Goal: Communication & Community: Answer question/provide support

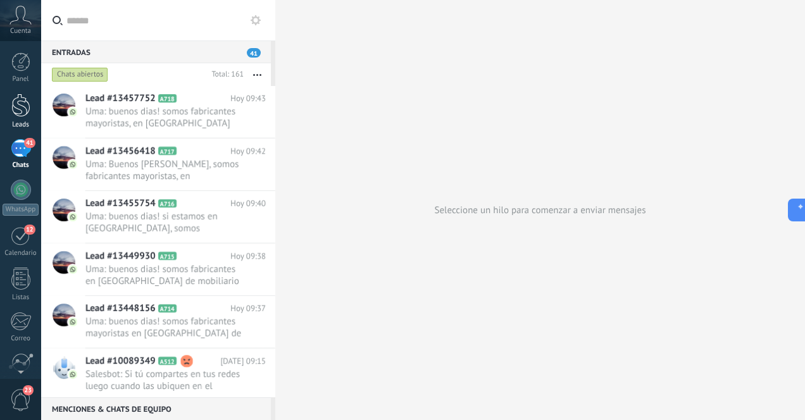
scroll to position [19, 0]
click at [28, 110] on div at bounding box center [20, 105] width 19 height 23
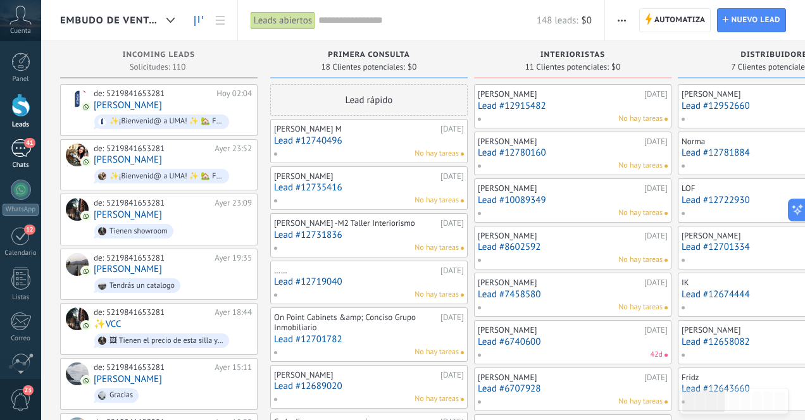
click at [22, 147] on div "41" at bounding box center [21, 148] width 20 height 18
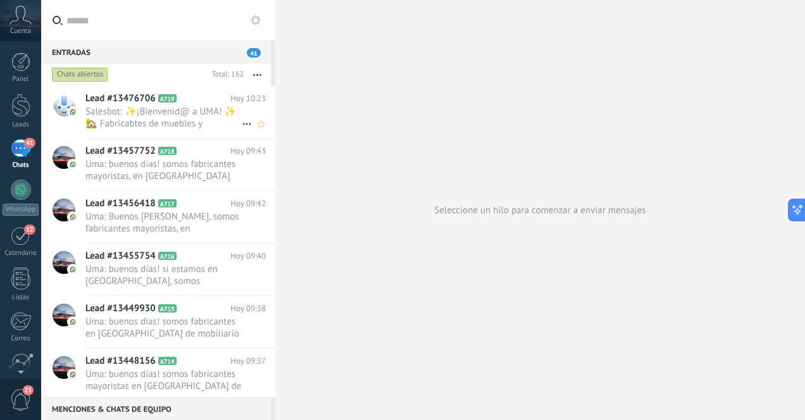
click at [170, 128] on span "Salesbot: ✨¡Bienvenid@ a UMA! ✨ 🏡 Fabricabtes de muebles y decoración artesanal…" at bounding box center [163, 118] width 156 height 24
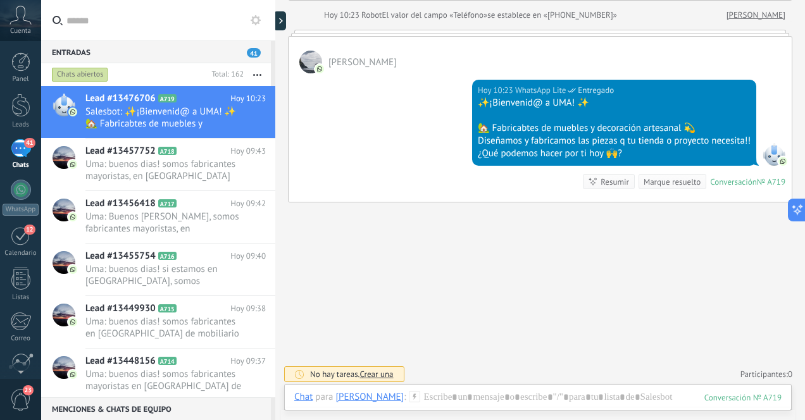
scroll to position [153, 0]
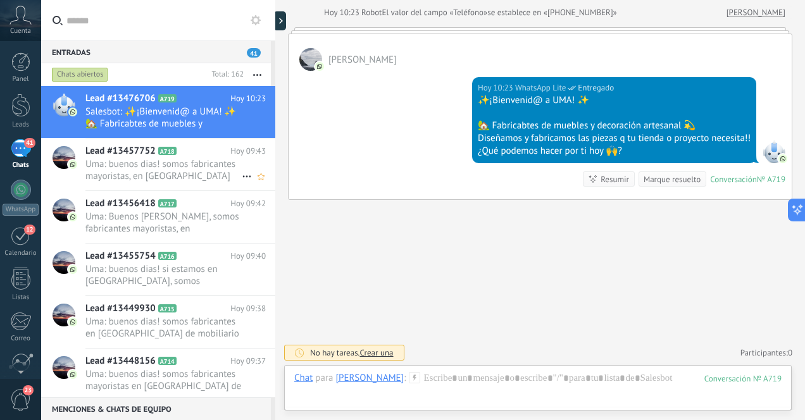
click at [189, 167] on span "Uma: buenos dias! somos fabricantes mayoristas, en [GEOGRAPHIC_DATA] de mobilia…" at bounding box center [163, 170] width 156 height 24
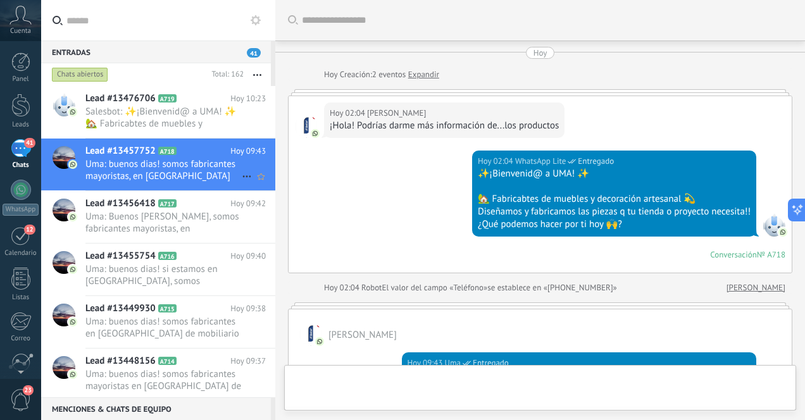
scroll to position [250, 0]
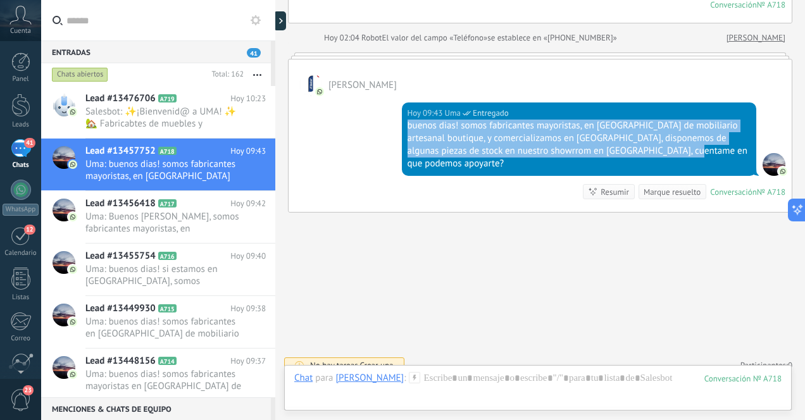
drag, startPoint x: 407, startPoint y: 129, endPoint x: 680, endPoint y: 153, distance: 274.5
click at [680, 153] on div "buenos dias! somos fabricantes mayoristas, en [GEOGRAPHIC_DATA] de mobiliario a…" at bounding box center [580, 145] width 344 height 51
copy div "buenos dias! somos fabricantes mayoristas, en [GEOGRAPHIC_DATA] de mobiliario a…"
click at [177, 124] on span "Salesbot: ✨¡Bienvenid@ a UMA! ✨ 🏡 Fabricabtes de muebles y decoración artesanal…" at bounding box center [163, 118] width 156 height 24
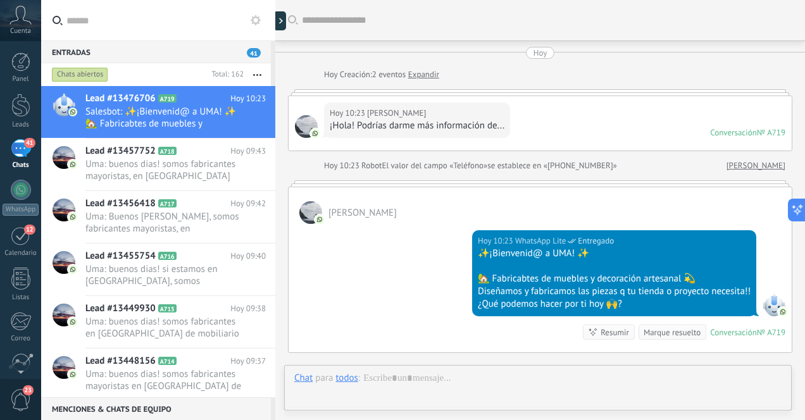
scroll to position [153, 0]
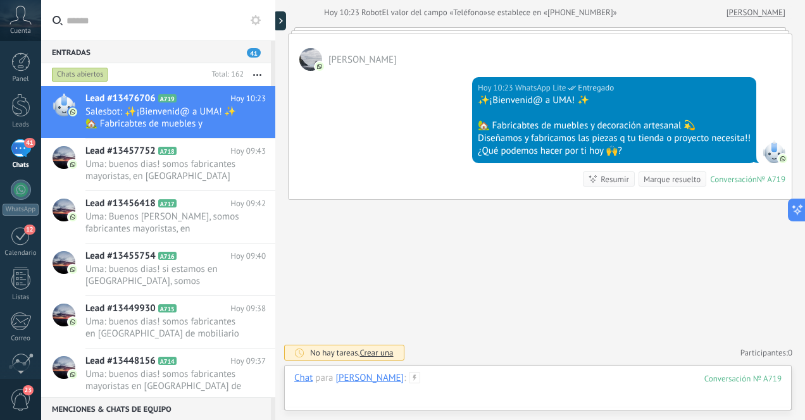
click at [480, 379] on div at bounding box center [537, 391] width 487 height 38
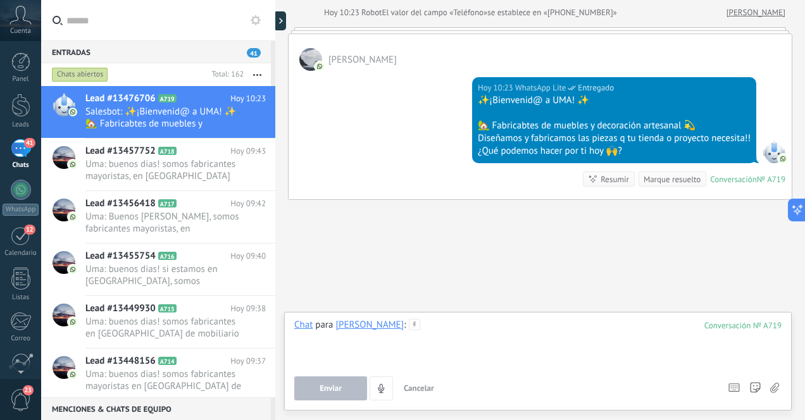
paste div
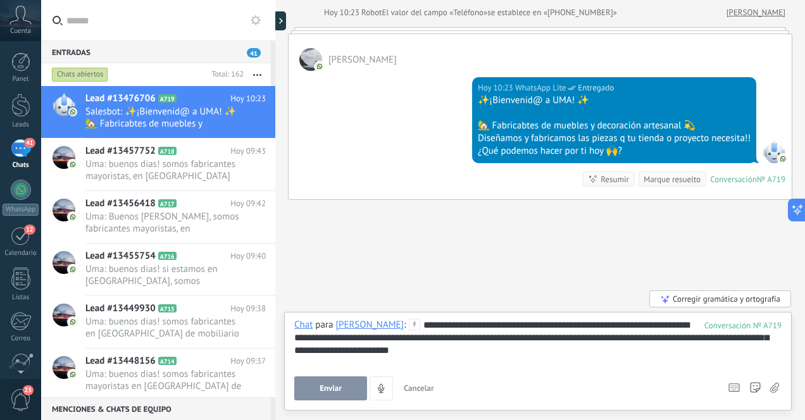
click at [336, 388] on span "Enviar" at bounding box center [331, 388] width 22 height 9
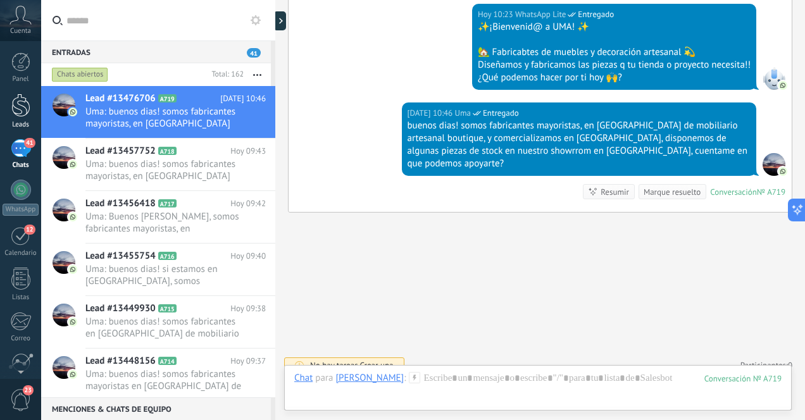
click at [22, 109] on div at bounding box center [20, 105] width 19 height 23
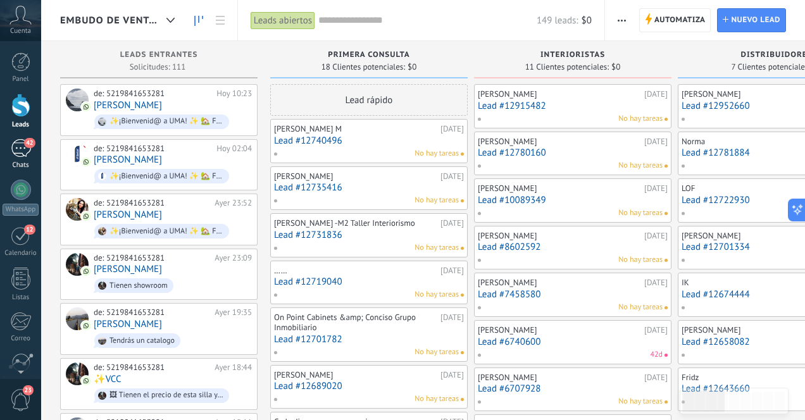
click at [20, 154] on div "42" at bounding box center [21, 148] width 20 height 18
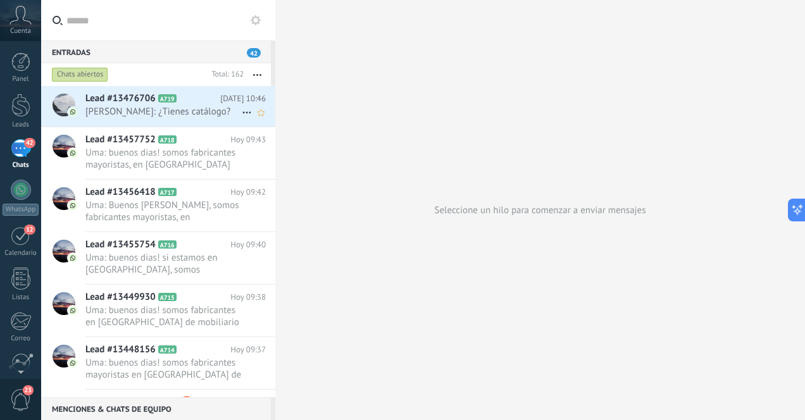
click at [138, 114] on span "[PERSON_NAME]: ¿Tienes catálogo?" at bounding box center [163, 112] width 156 height 12
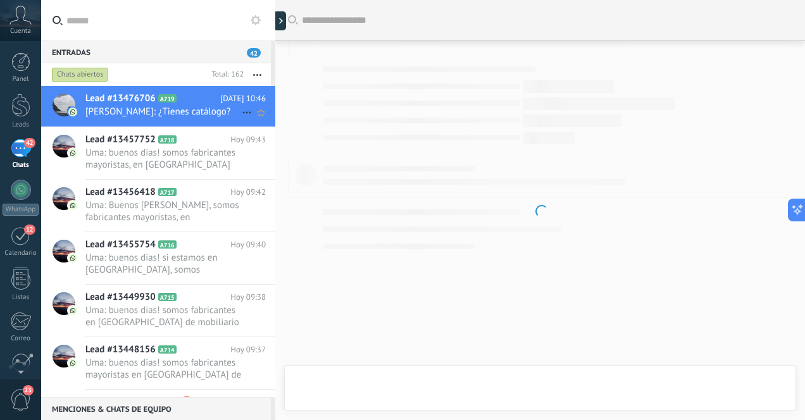
scroll to position [216, 0]
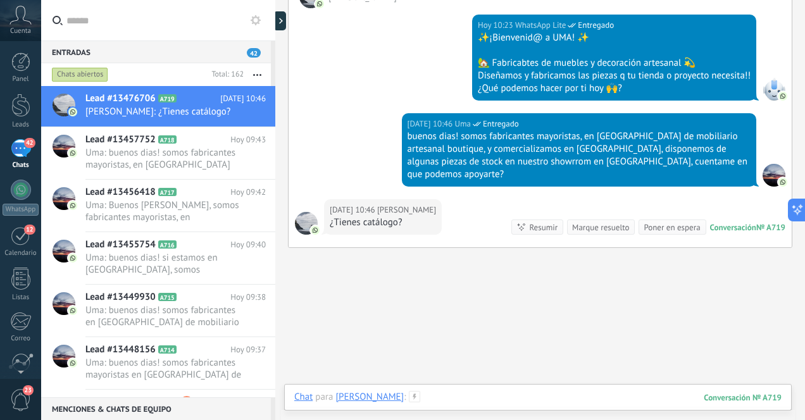
click at [449, 397] on div at bounding box center [537, 410] width 487 height 38
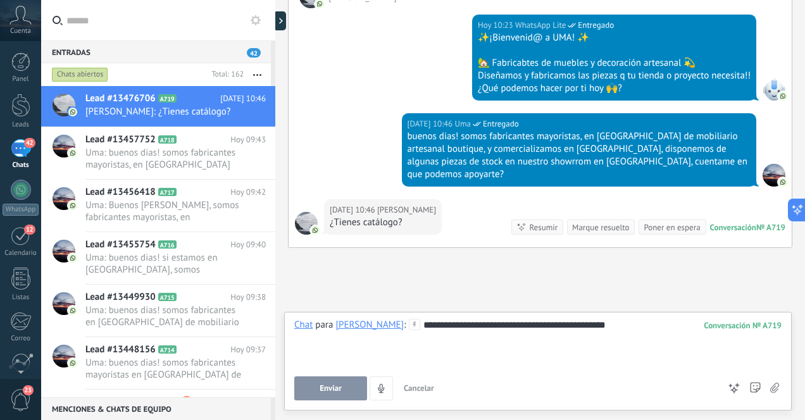
click at [322, 385] on span "Enviar" at bounding box center [331, 388] width 22 height 9
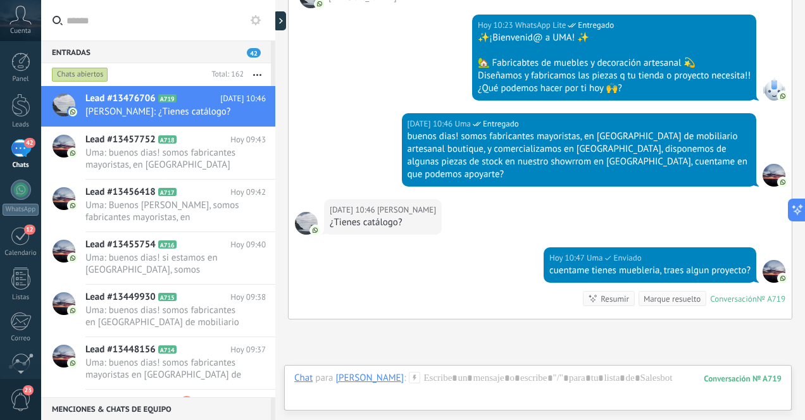
scroll to position [323, 0]
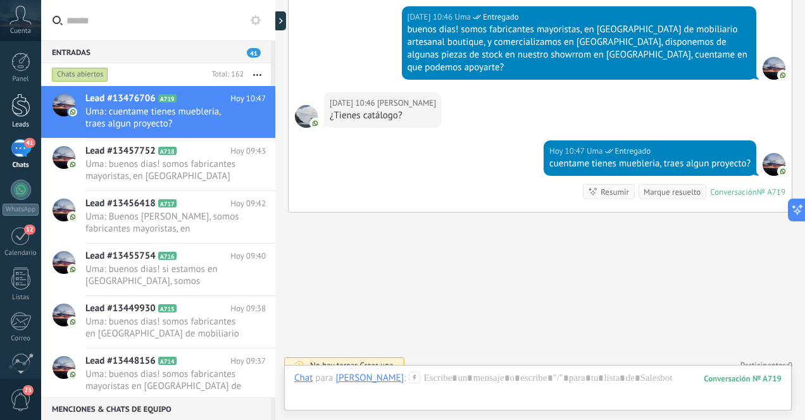
click at [26, 103] on div at bounding box center [20, 105] width 19 height 23
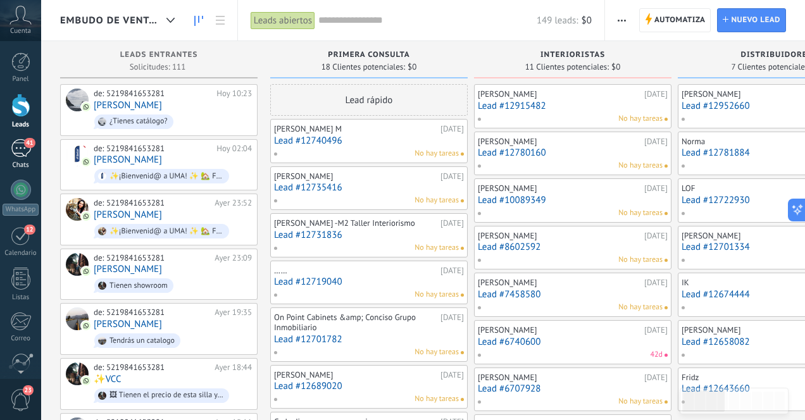
click at [21, 148] on div "41" at bounding box center [21, 148] width 20 height 18
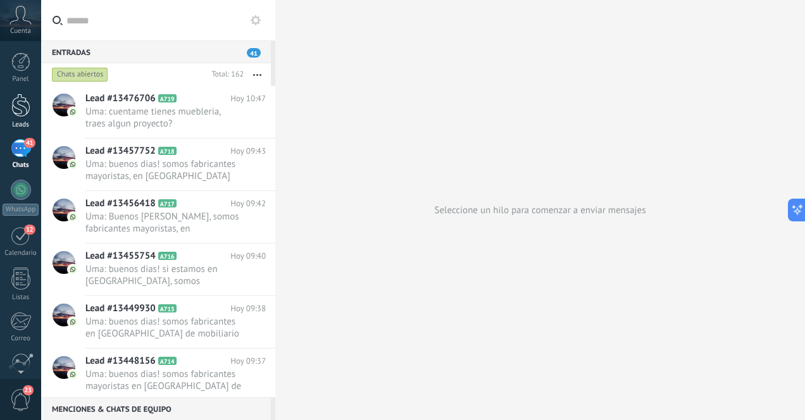
click at [20, 106] on div at bounding box center [20, 105] width 19 height 23
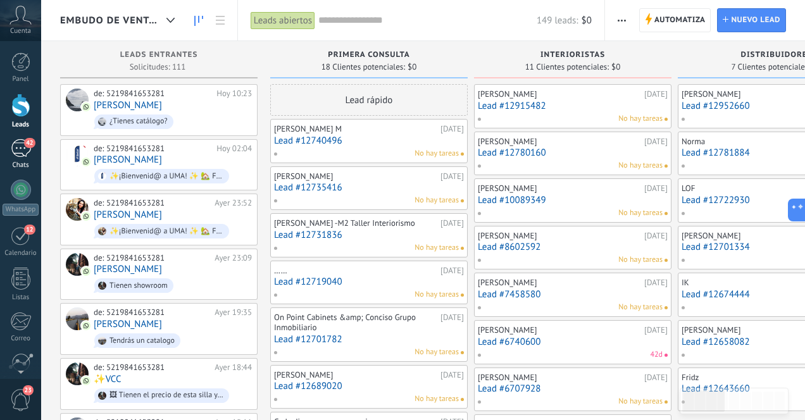
click at [18, 146] on div "42" at bounding box center [21, 148] width 20 height 18
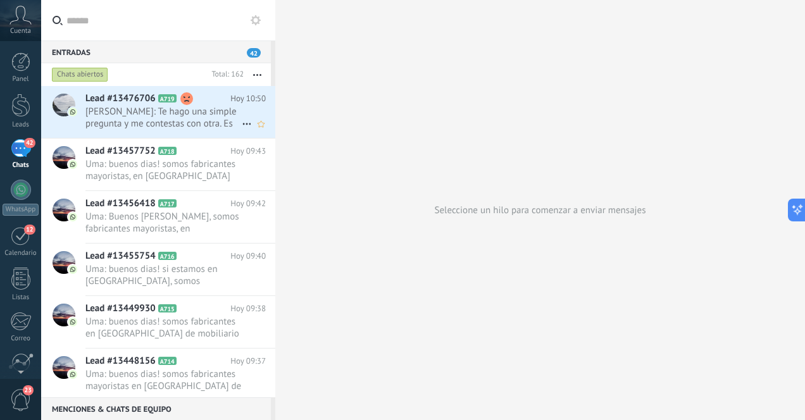
click at [127, 119] on span "[PERSON_NAME]: Te hago una simple pregunta y me contestas con otra. Es si o no" at bounding box center [163, 118] width 156 height 24
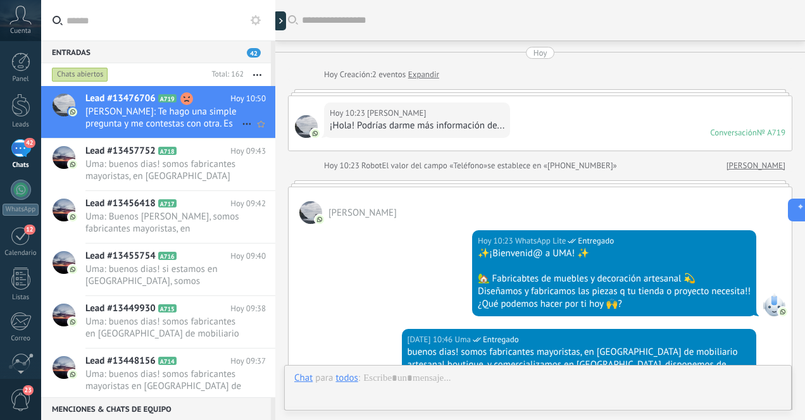
scroll to position [375, 0]
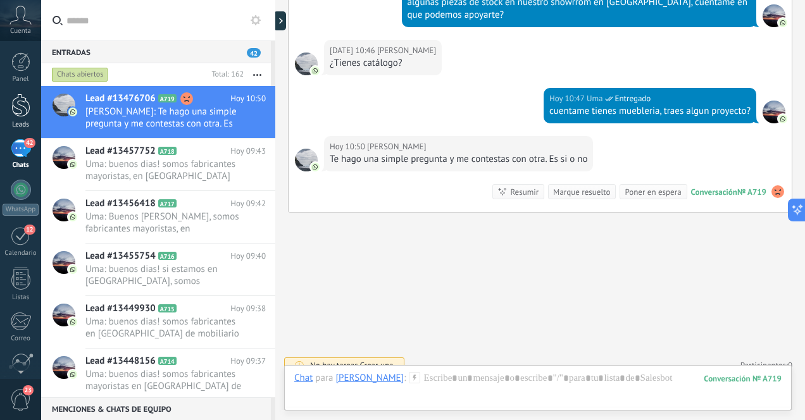
click at [27, 106] on div at bounding box center [20, 105] width 19 height 23
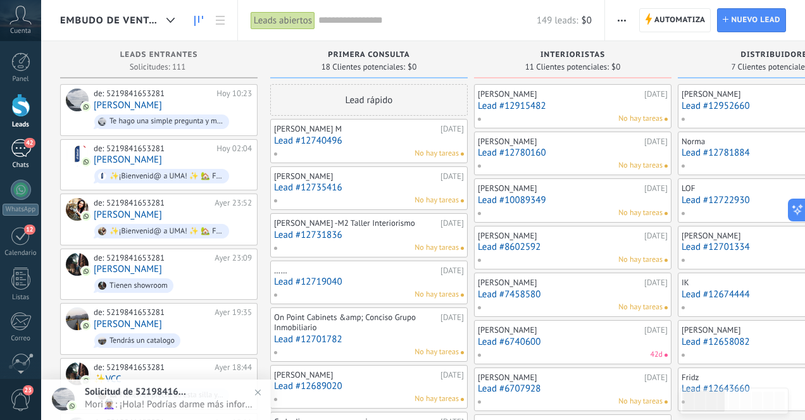
click at [19, 152] on div "42" at bounding box center [21, 148] width 20 height 18
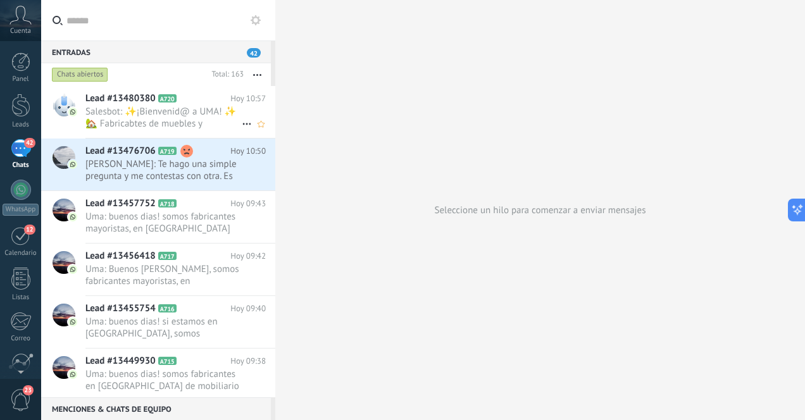
click at [160, 126] on span "Salesbot: ✨¡Bienvenid@ a UMA! ✨ 🏡 Fabricabtes de muebles y decoración artesanal…" at bounding box center [163, 118] width 156 height 24
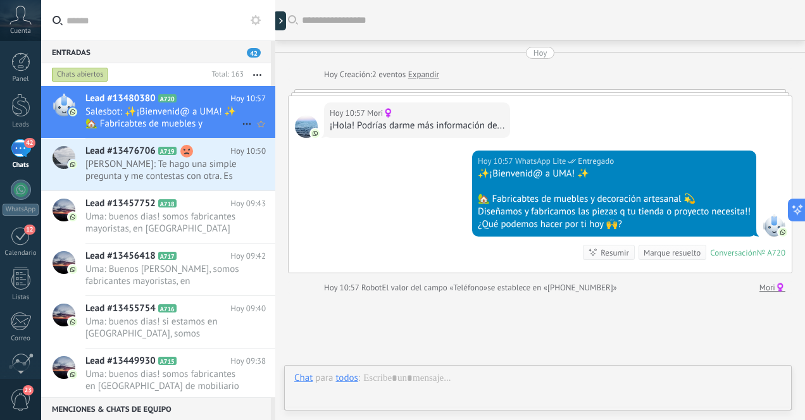
scroll to position [86, 0]
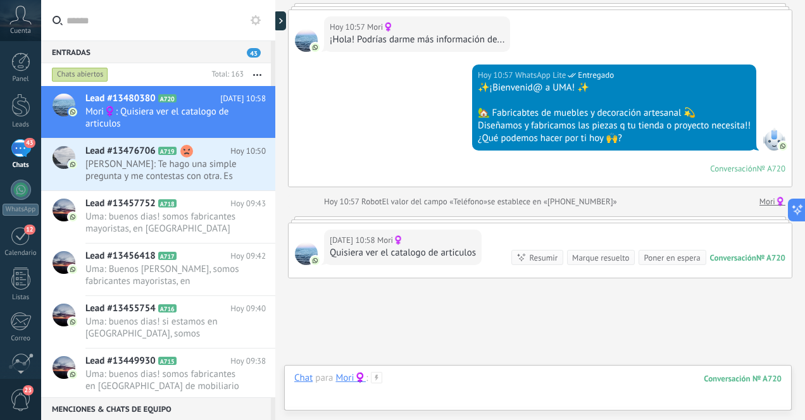
paste div
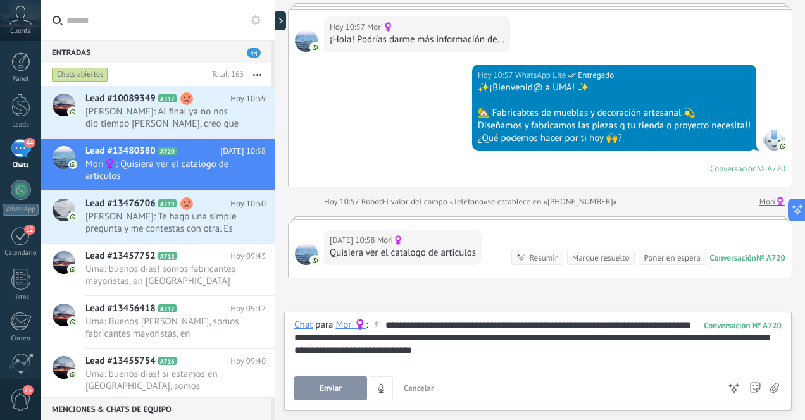
click at [337, 389] on span "Enviar" at bounding box center [331, 388] width 22 height 9
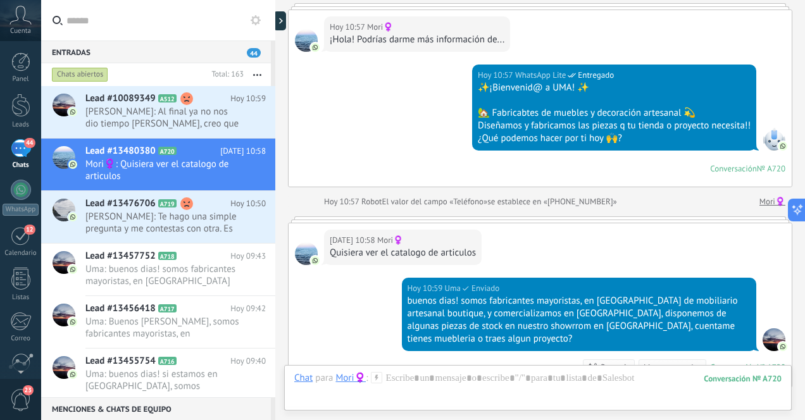
scroll to position [261, 0]
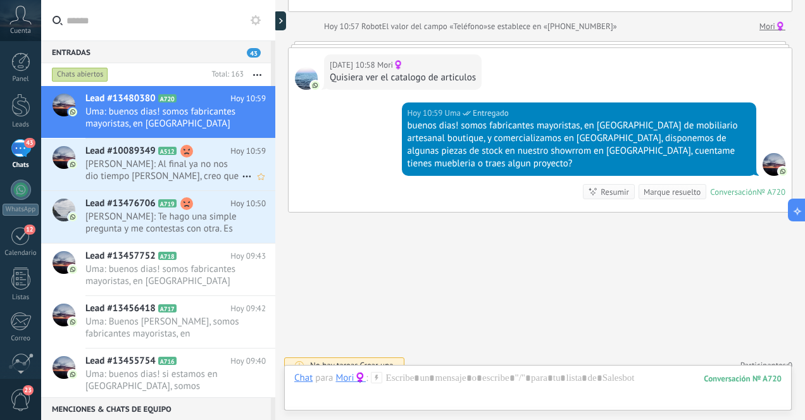
click at [204, 172] on span "[PERSON_NAME]: Al final ya no nos dio tiempo [PERSON_NAME], creo que pasarán [D…" at bounding box center [163, 170] width 156 height 24
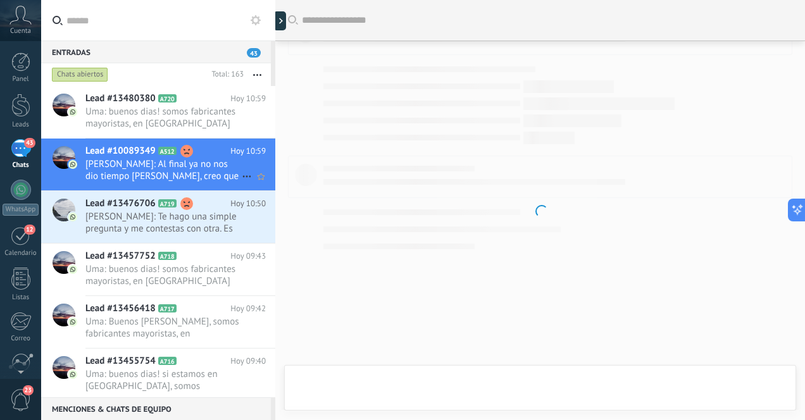
scroll to position [2494, 0]
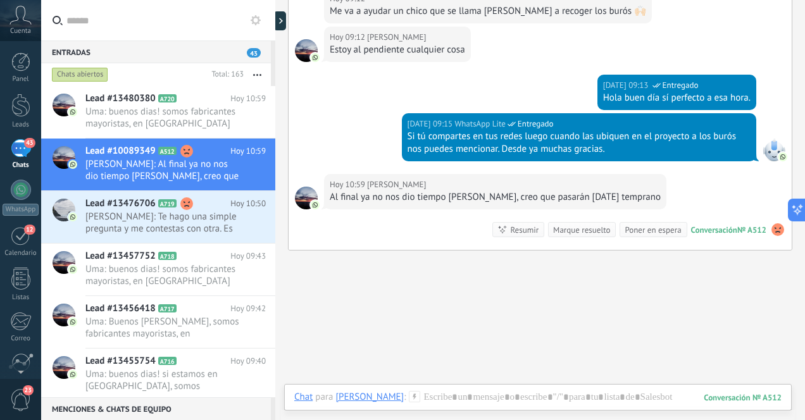
click at [17, 156] on div "43" at bounding box center [21, 148] width 20 height 18
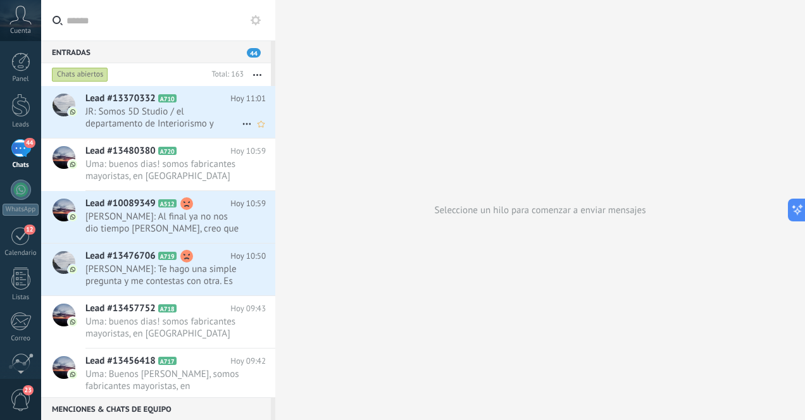
click at [135, 120] on span "JR: Somos 5D Studio / el departamento de Interiorismo y Paisajismo de 5D Group.…" at bounding box center [163, 118] width 156 height 24
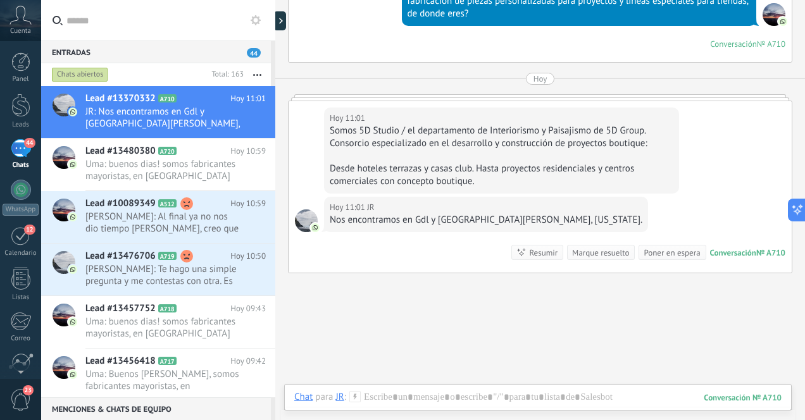
scroll to position [438, 0]
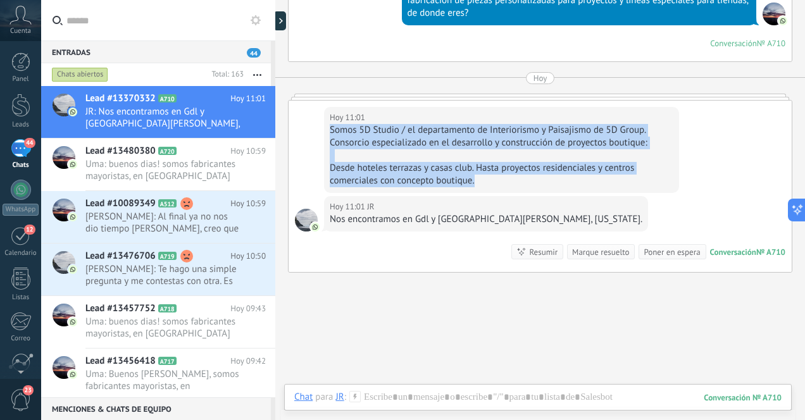
drag, startPoint x: 332, startPoint y: 119, endPoint x: 494, endPoint y: 170, distance: 170.4
click at [494, 170] on div "Somos 5D Studio / el departamento de Interiorismo y Paisajismo de 5D Group. Con…" at bounding box center [502, 155] width 344 height 63
copy div "Somos 5D Studio / el departamento de Interiorismo y Paisajismo de 5D Group. Con…"
click at [473, 397] on div at bounding box center [537, 410] width 487 height 38
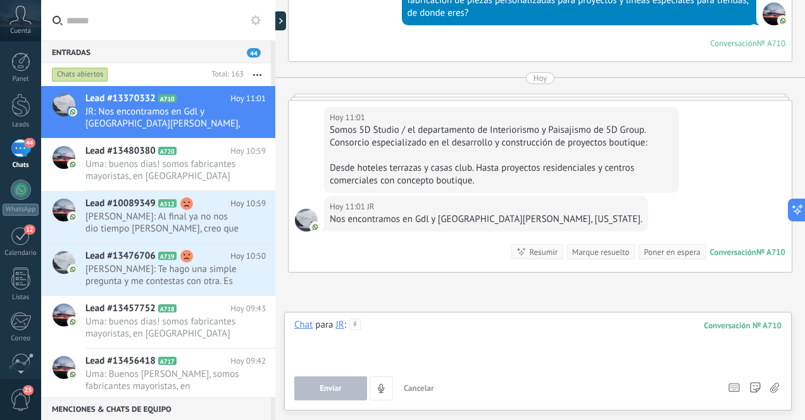
paste div
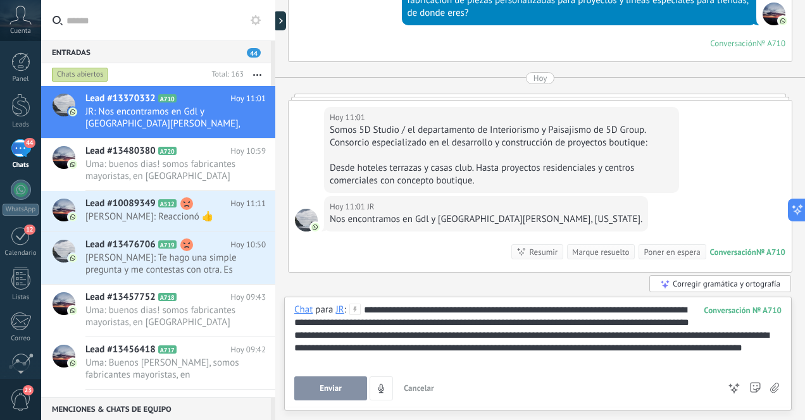
click at [403, 323] on div "**********" at bounding box center [537, 335] width 487 height 63
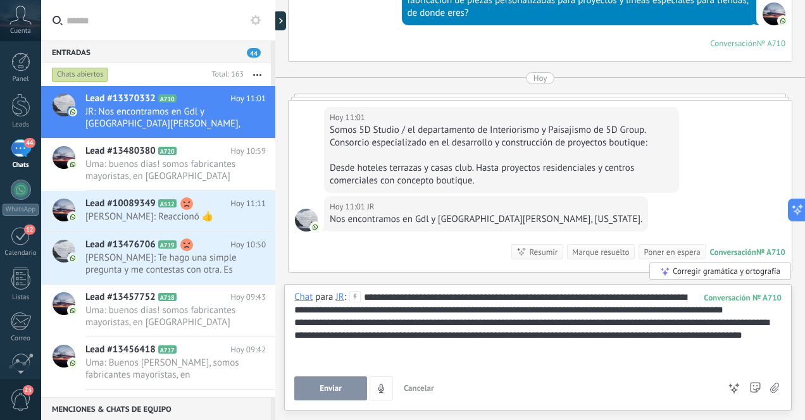
click at [326, 389] on span "Enviar" at bounding box center [331, 388] width 22 height 9
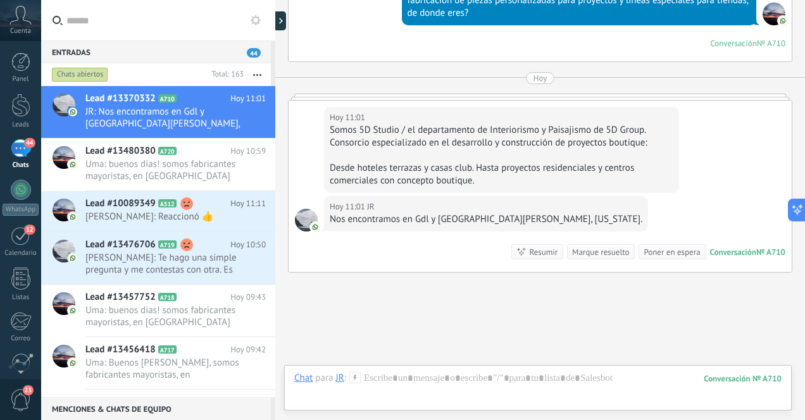
scroll to position [618, 0]
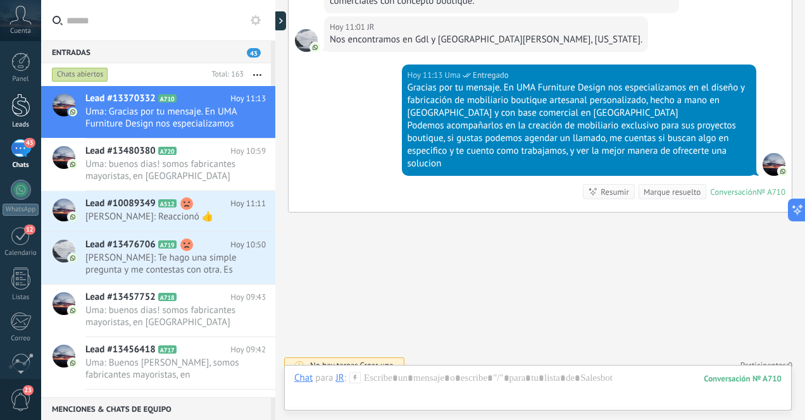
click at [25, 108] on div at bounding box center [20, 105] width 19 height 23
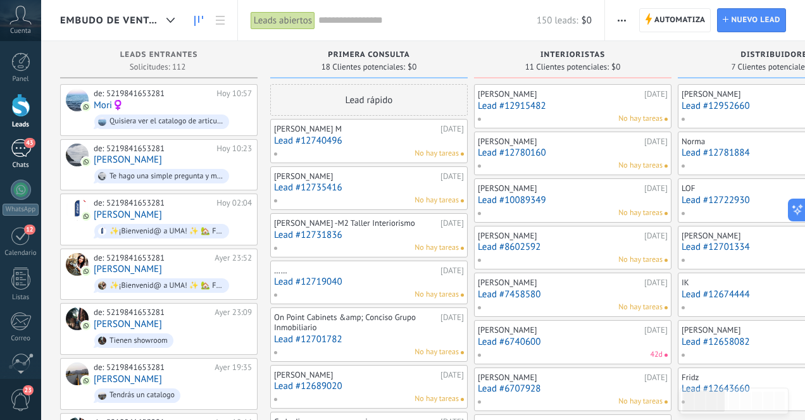
click at [17, 147] on div "43" at bounding box center [21, 148] width 20 height 18
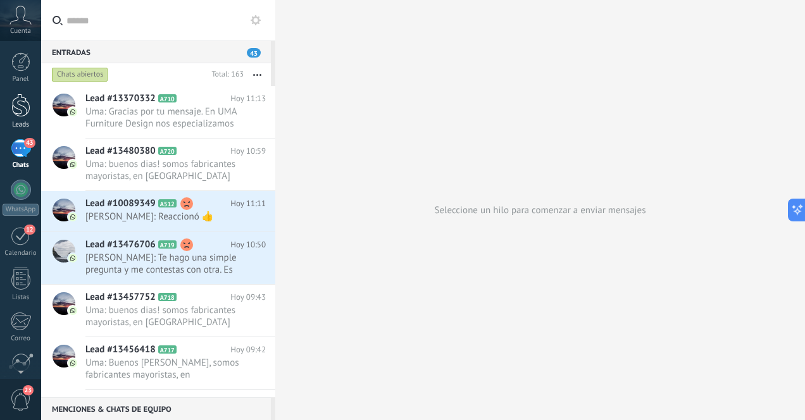
click at [25, 113] on div at bounding box center [20, 105] width 19 height 23
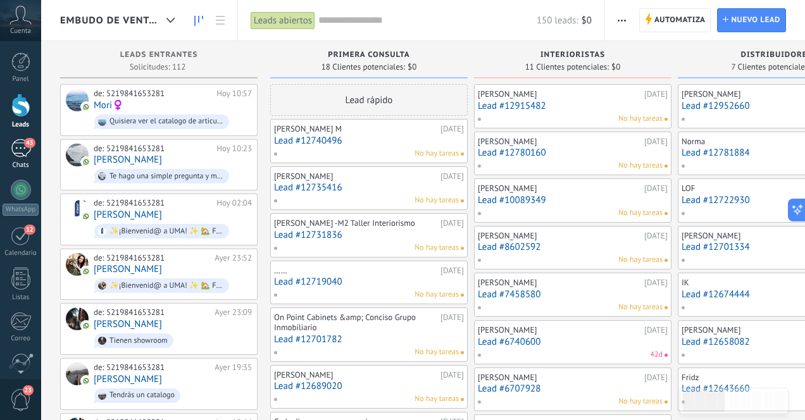
click at [19, 147] on div "43" at bounding box center [21, 148] width 20 height 18
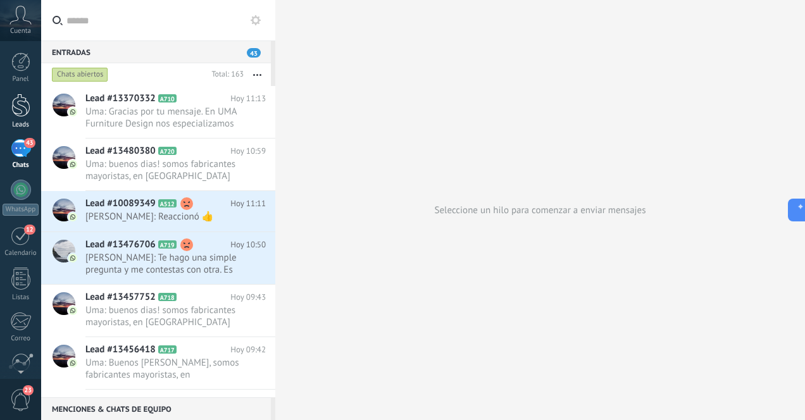
click at [27, 104] on div at bounding box center [20, 105] width 19 height 23
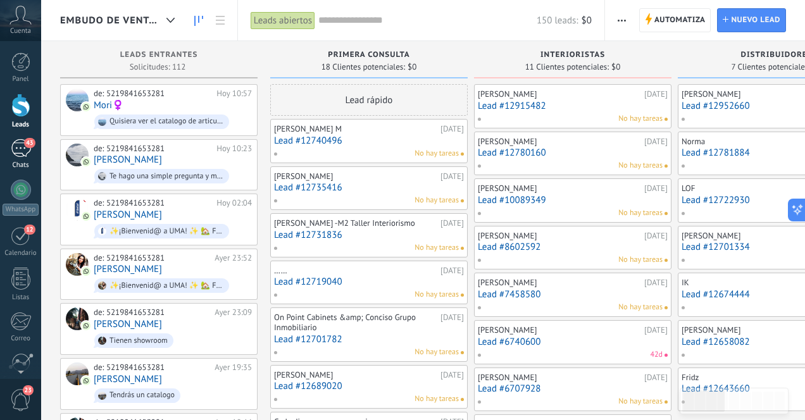
click at [16, 154] on div "43" at bounding box center [21, 148] width 20 height 18
